Goal: Communication & Community: Answer question/provide support

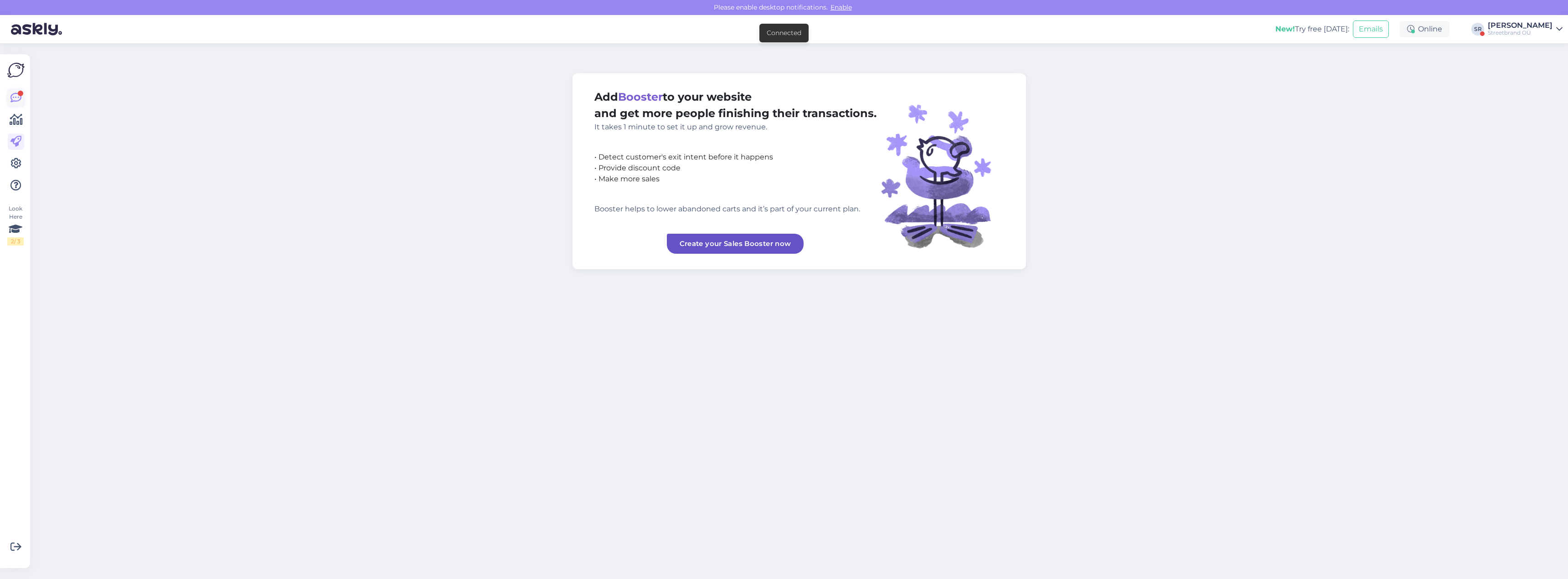
click at [19, 96] on div at bounding box center [20, 93] width 6 height 6
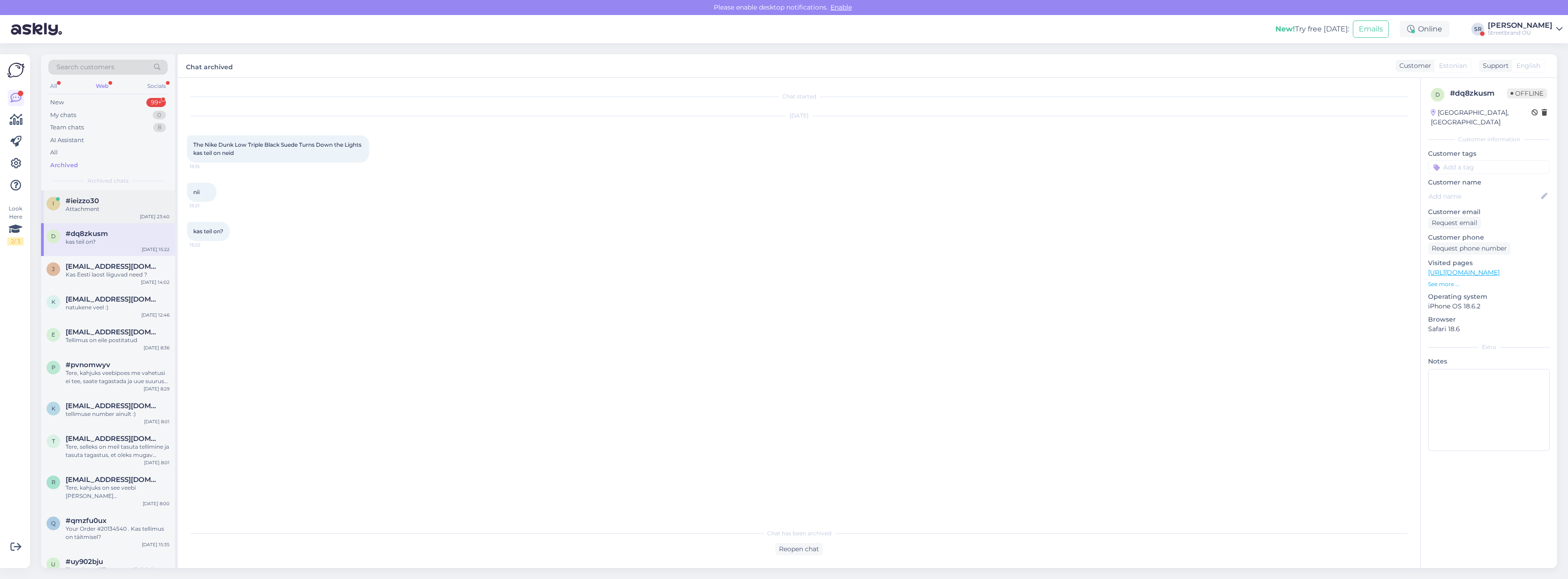
click at [85, 209] on div "Attachment" at bounding box center [117, 209] width 104 height 8
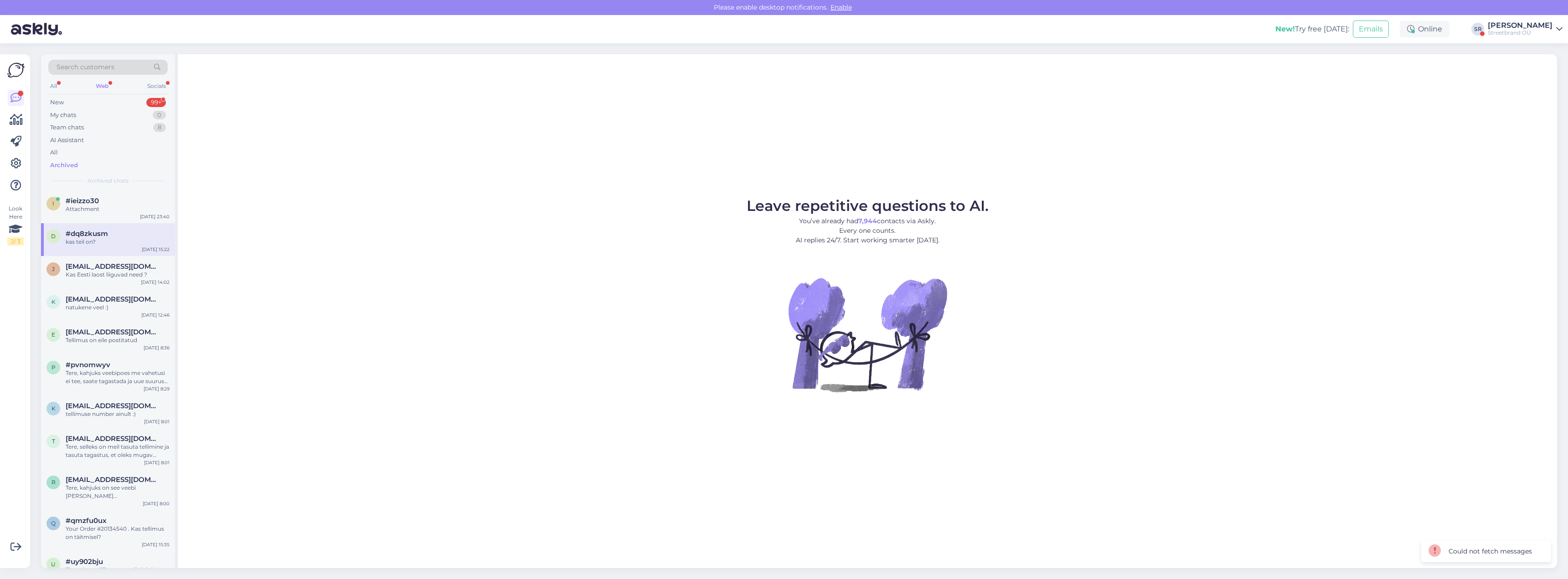
click at [94, 247] on div "d #dq8zkusm kas teil on? [DATE] 15:22" at bounding box center [108, 240] width 134 height 33
click at [106, 240] on div "kas teil on?" at bounding box center [117, 242] width 104 height 8
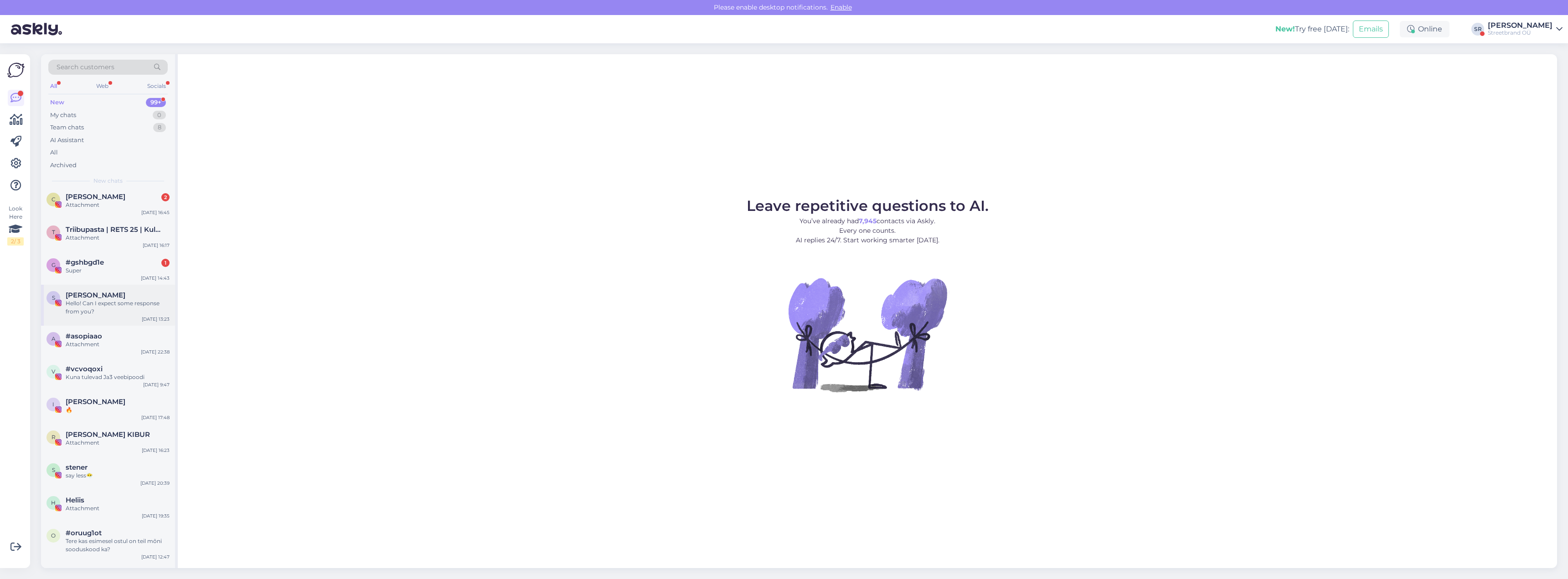
scroll to position [45, 0]
click at [100, 420] on div "i [PERSON_NAME] 🔥 [DATE] 17:48" at bounding box center [108, 407] width 134 height 33
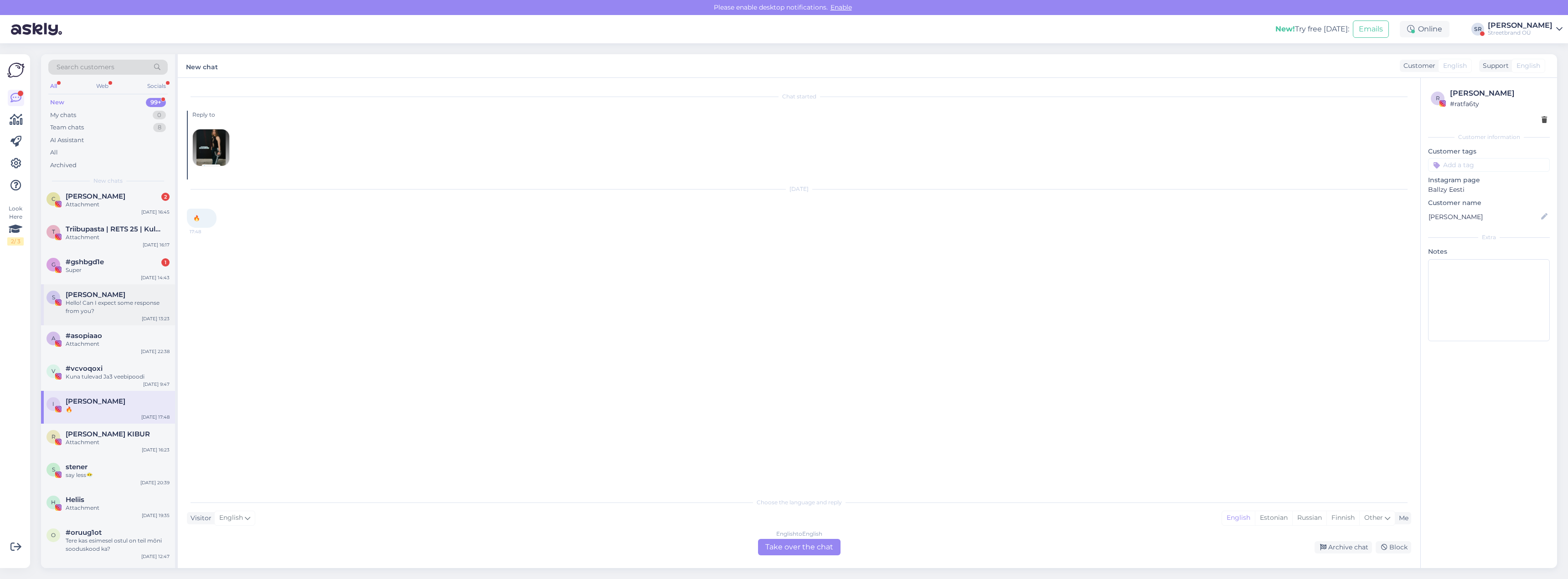
click at [94, 303] on div "Hello! Can I expect some response from you?" at bounding box center [117, 307] width 104 height 17
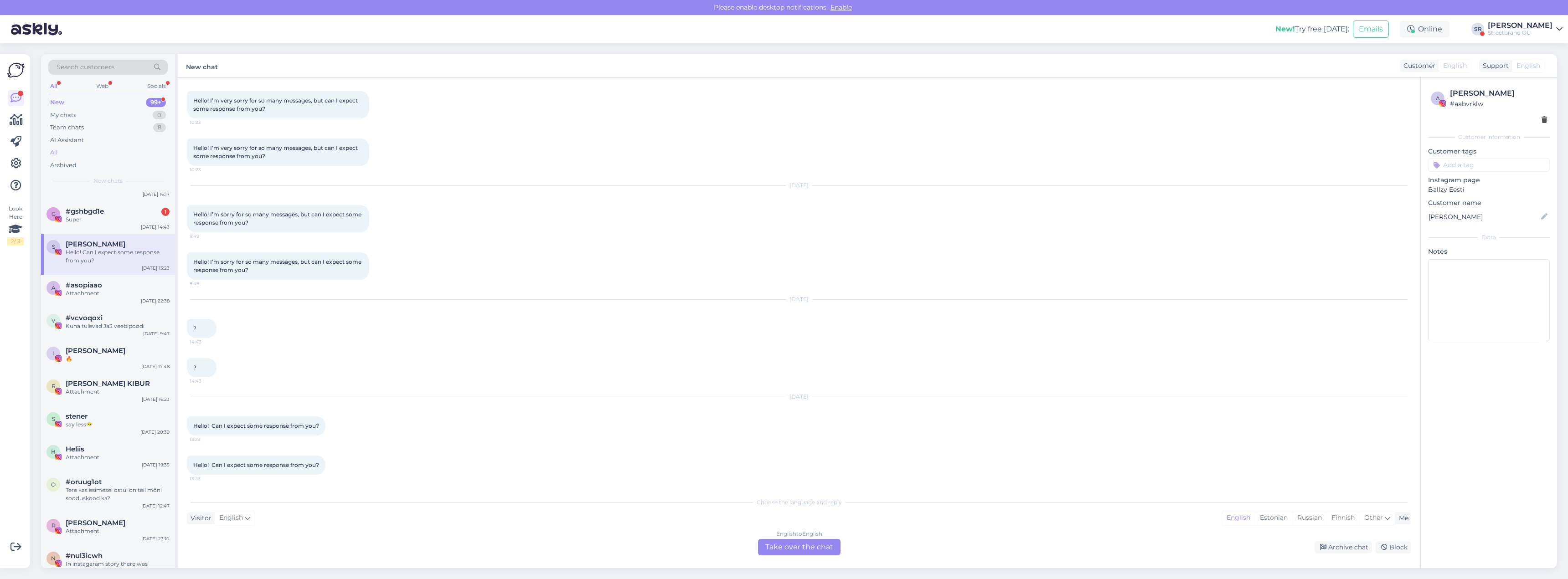
scroll to position [91, 0]
click at [99, 80] on div "Search customers" at bounding box center [108, 70] width 120 height 21
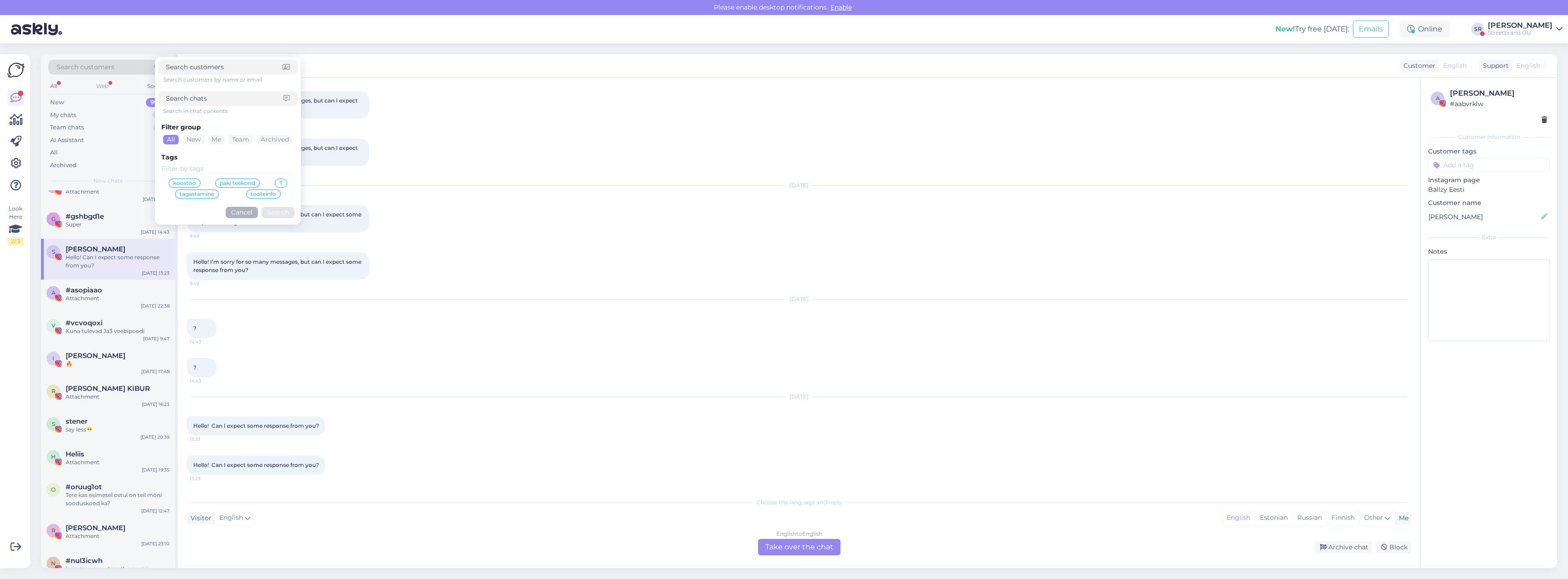
click at [102, 89] on div "Web" at bounding box center [102, 86] width 16 height 12
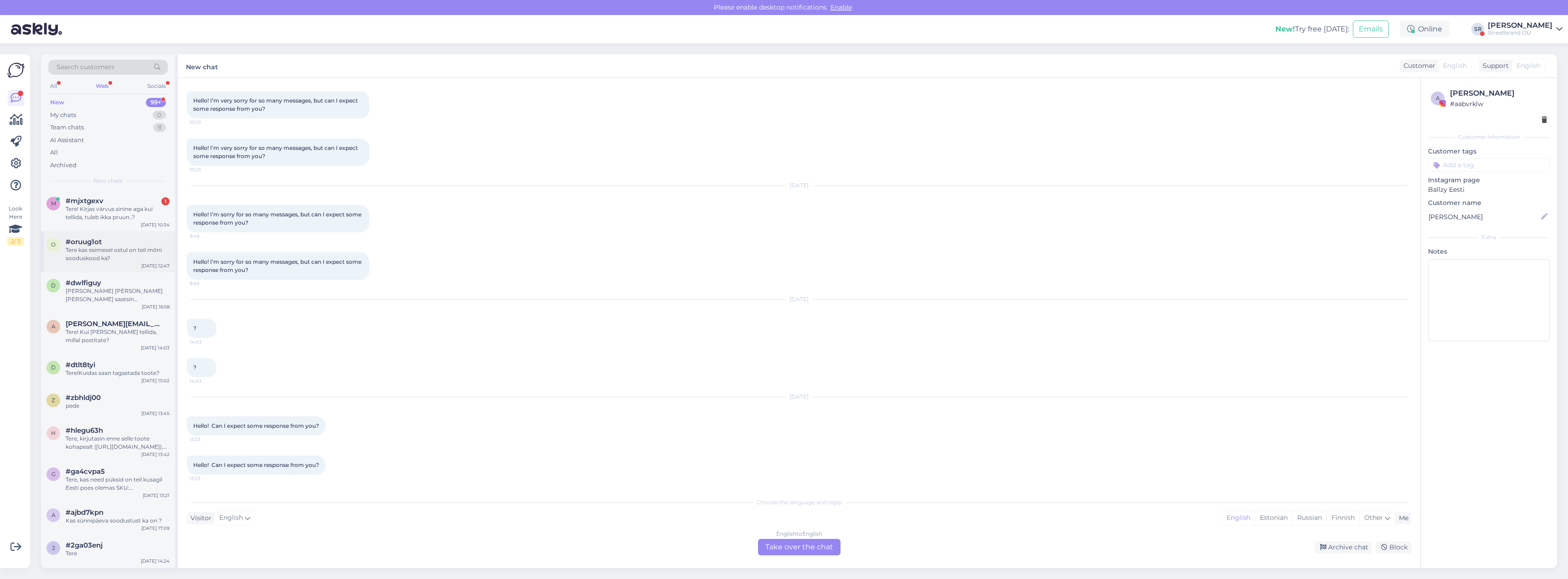
click at [109, 257] on div "Tere kas esimesel ostul on teil mõni sooduskood ka?" at bounding box center [117, 254] width 104 height 17
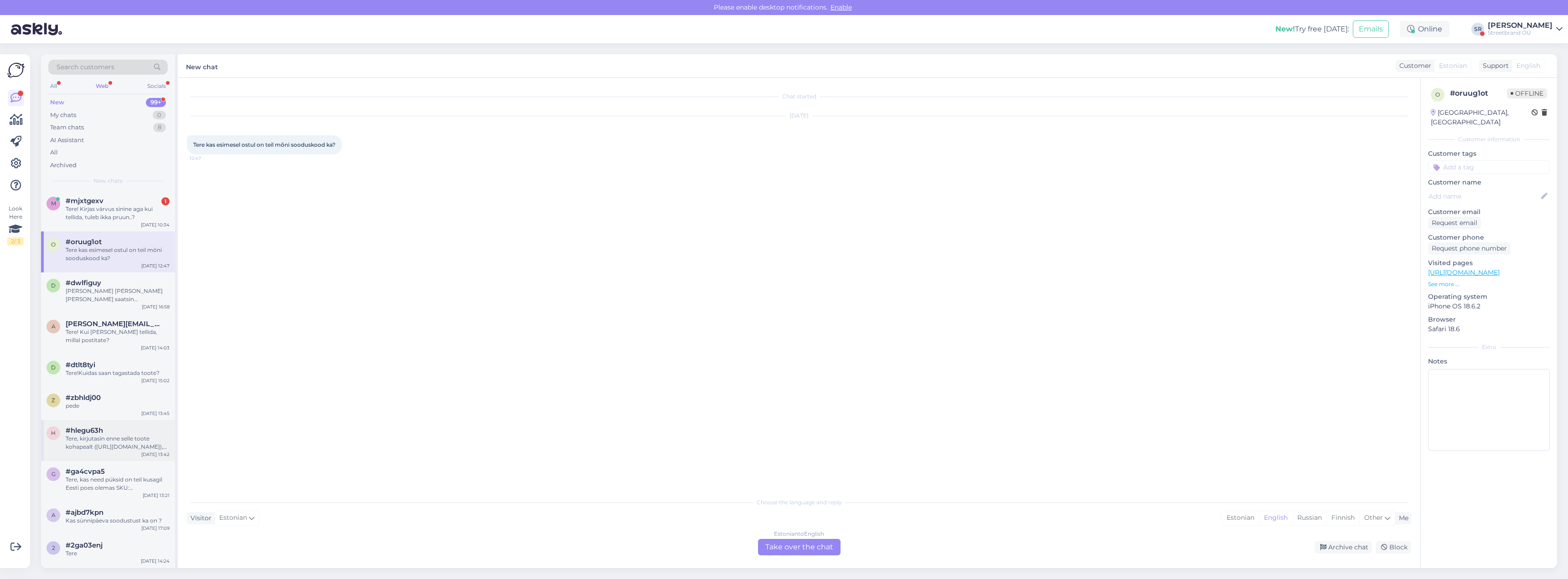
click at [148, 450] on div "Tere, kirjutasin enne selle toote kohapealt (https://ballzy.eu/et/product/book-…" at bounding box center [117, 443] width 104 height 17
